Goal: Task Accomplishment & Management: Use online tool/utility

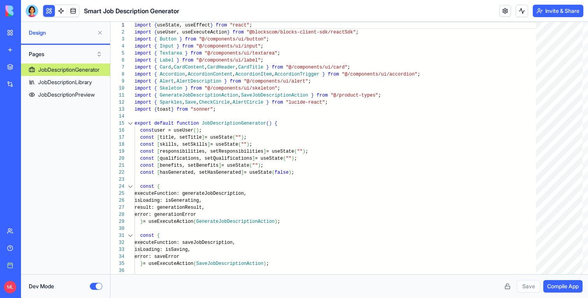
scroll to position [49, 0]
click at [102, 290] on div "Dev Mode" at bounding box center [65, 286] width 89 height 24
click at [98, 287] on button "Dev Mode" at bounding box center [96, 286] width 12 height 7
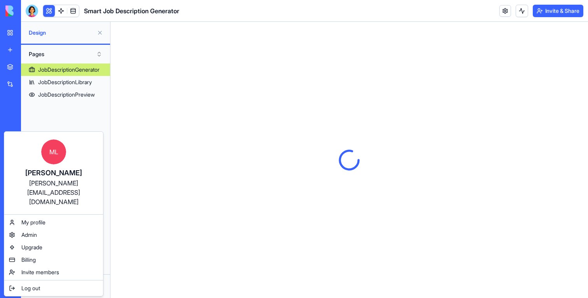
scroll to position [0, 0]
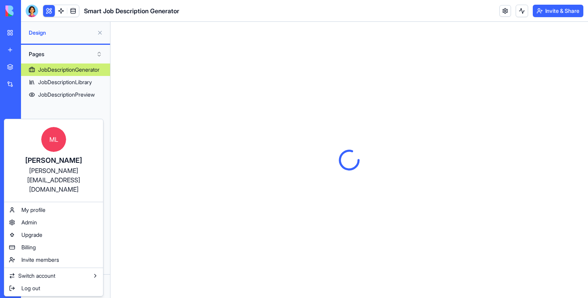
click at [11, 288] on html "BETA My workspace New app Marketplace Integrations Recent Smart Job Description…" at bounding box center [294, 149] width 588 height 298
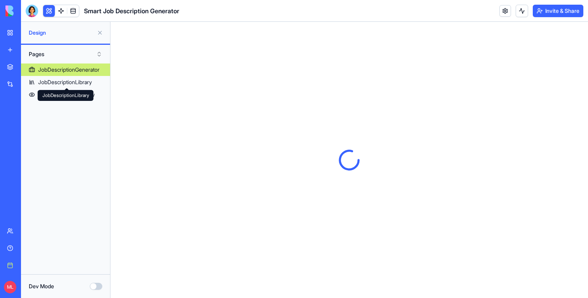
click at [5, 30] on link "My workspace" at bounding box center [17, 33] width 31 height 16
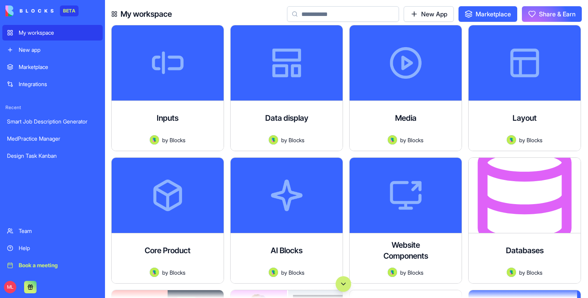
click at [26, 67] on div "Marketplace" at bounding box center [58, 67] width 79 height 8
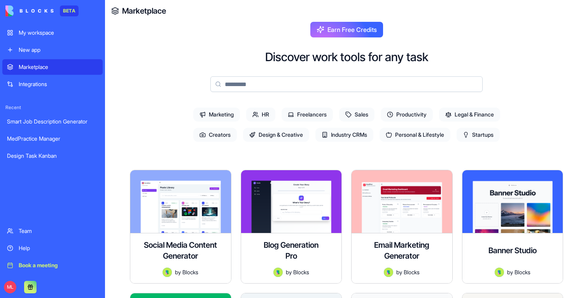
click at [30, 64] on div "Marketplace" at bounding box center [58, 67] width 79 height 8
click at [32, 77] on link "Integrations" at bounding box center [52, 84] width 100 height 16
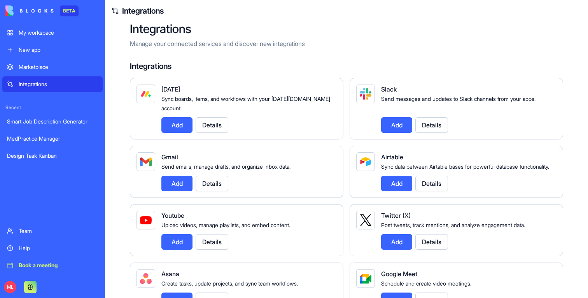
click at [44, 54] on link "New app" at bounding box center [52, 50] width 100 height 16
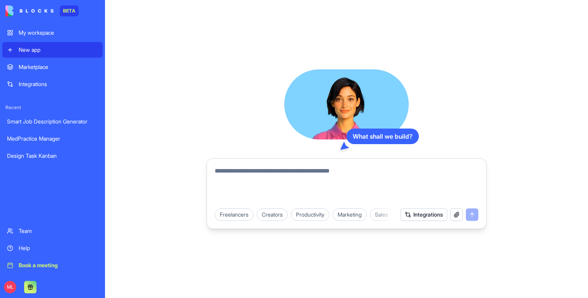
click at [38, 60] on link "Marketplace" at bounding box center [52, 67] width 100 height 16
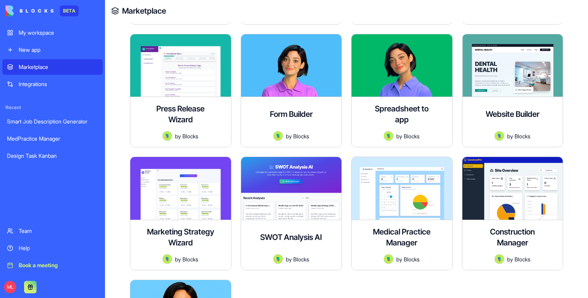
scroll to position [2016, 0]
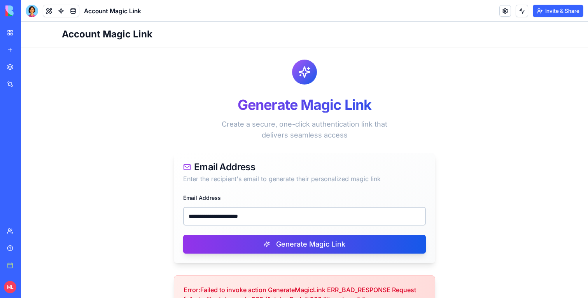
scroll to position [14, 0]
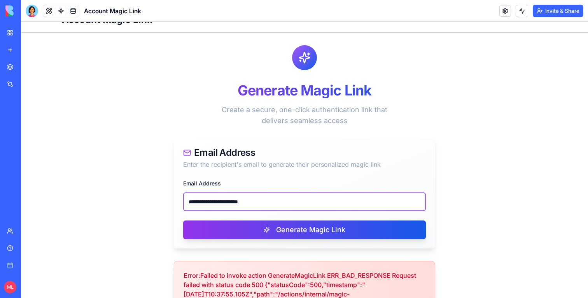
click at [222, 196] on input "**********" at bounding box center [304, 201] width 243 height 19
paste input "email"
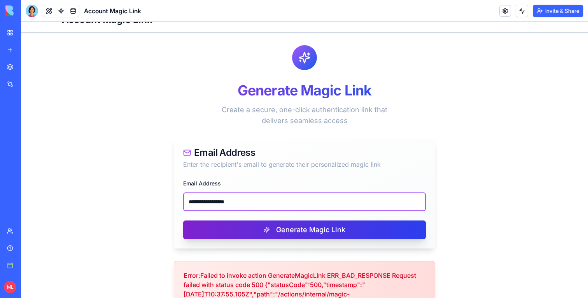
type input "**********"
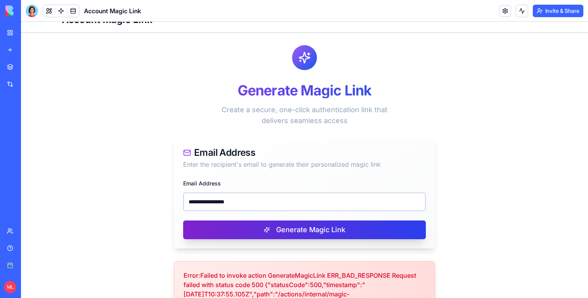
click at [242, 230] on button "Generate Magic Link" at bounding box center [304, 229] width 243 height 19
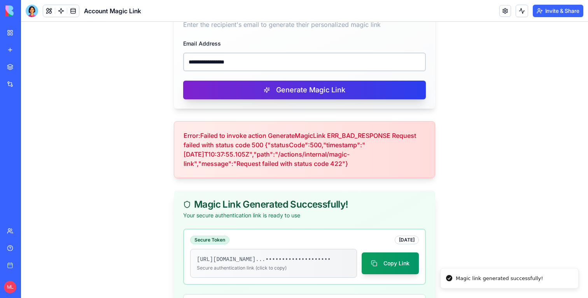
scroll to position [198, 0]
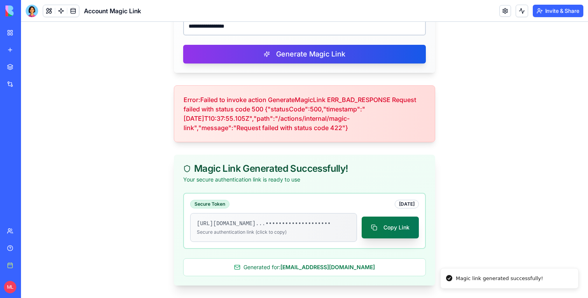
click at [385, 230] on button "Copy Link" at bounding box center [390, 227] width 57 height 22
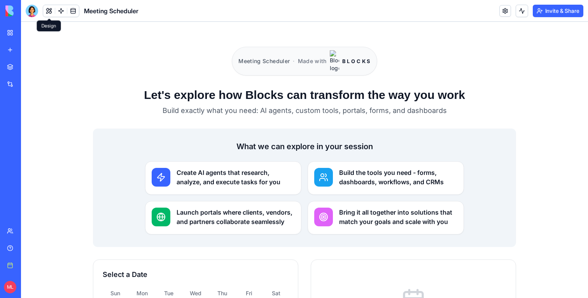
scroll to position [156, 0]
